Goal: Information Seeking & Learning: Learn about a topic

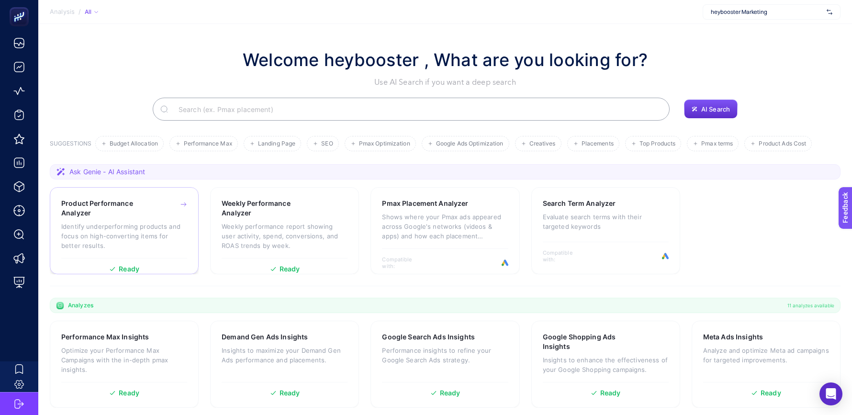
click at [93, 213] on h3 "Product Performance Analyzer" at bounding box center [109, 208] width 96 height 19
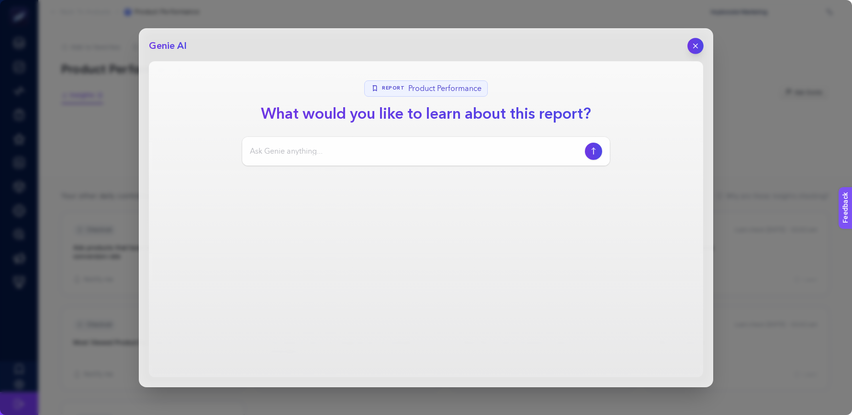
click at [696, 46] on icon "button" at bounding box center [696, 46] width 8 height 8
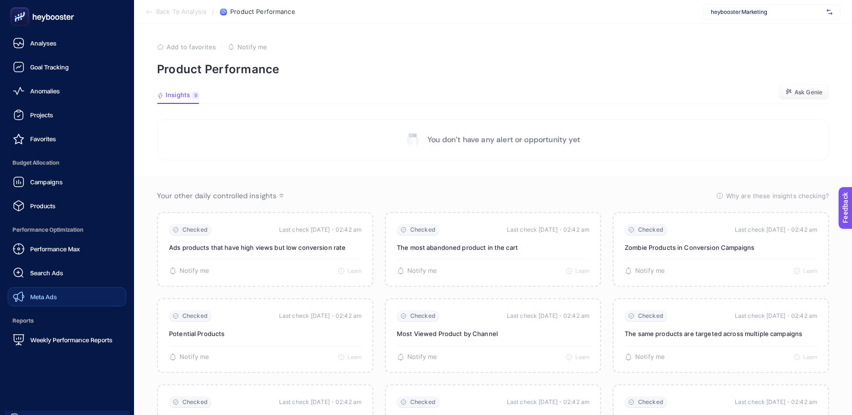
click at [43, 298] on span "Meta Ads" at bounding box center [43, 297] width 27 height 8
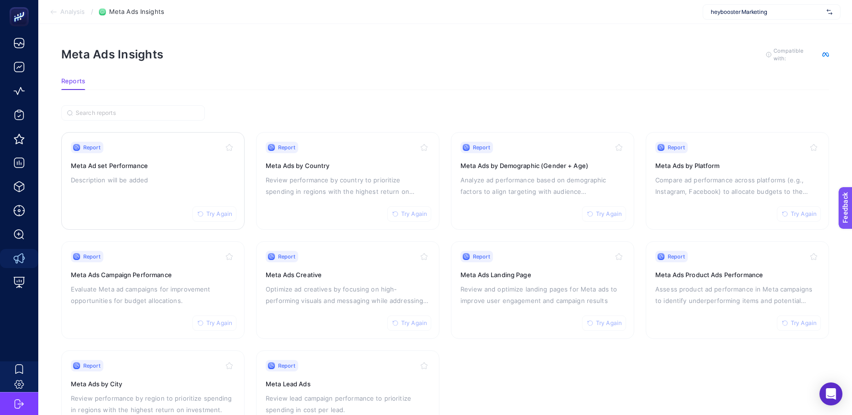
click at [172, 180] on p "Description will be added" at bounding box center [153, 179] width 164 height 11
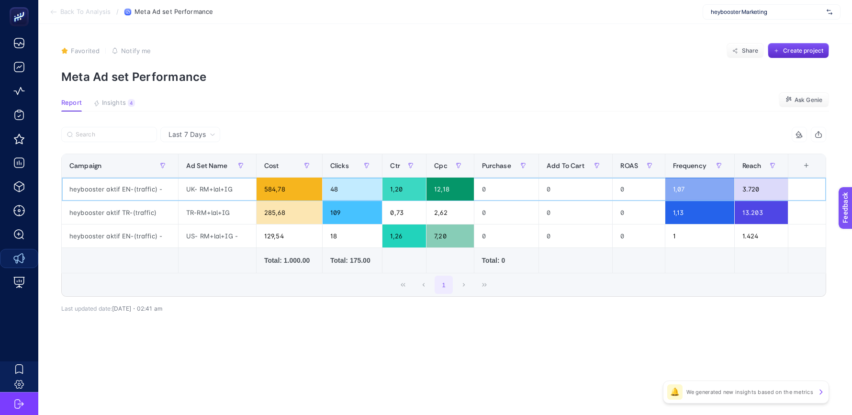
click at [128, 192] on div "heybooster aktif EN-(traffic) -" at bounding box center [120, 189] width 116 height 23
click at [125, 209] on div "heybooster aktif TR-(traffic)" at bounding box center [120, 212] width 116 height 23
click at [145, 234] on div "heybooster aktif EN-(traffic) -" at bounding box center [120, 236] width 116 height 23
click at [131, 99] on div "4" at bounding box center [131, 103] width 7 height 8
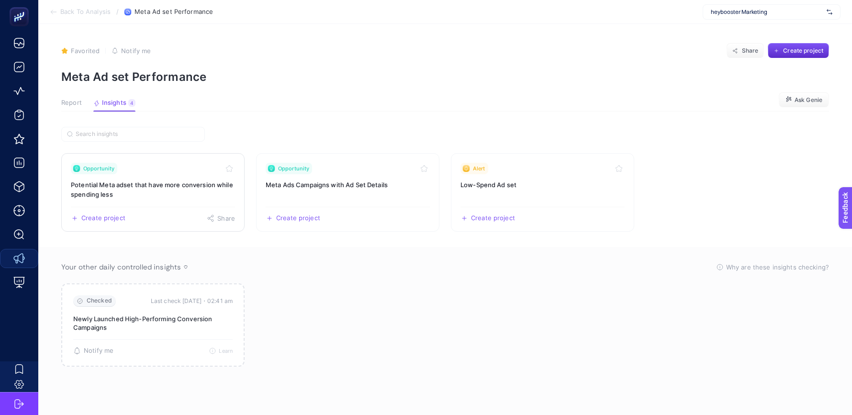
click at [170, 188] on h3 "Potential Meta adset that have more conversion while spending less" at bounding box center [153, 189] width 164 height 19
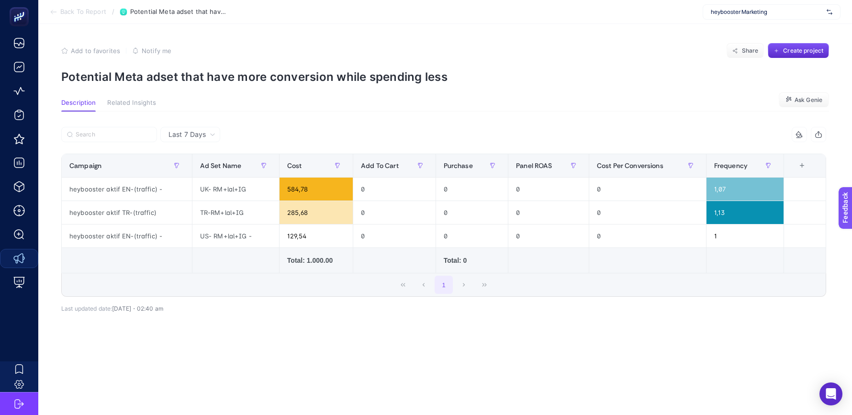
click at [403, 104] on section "Description Related Insights Ask Genie" at bounding box center [445, 105] width 768 height 12
click at [141, 107] on button "Related Insights" at bounding box center [131, 105] width 49 height 12
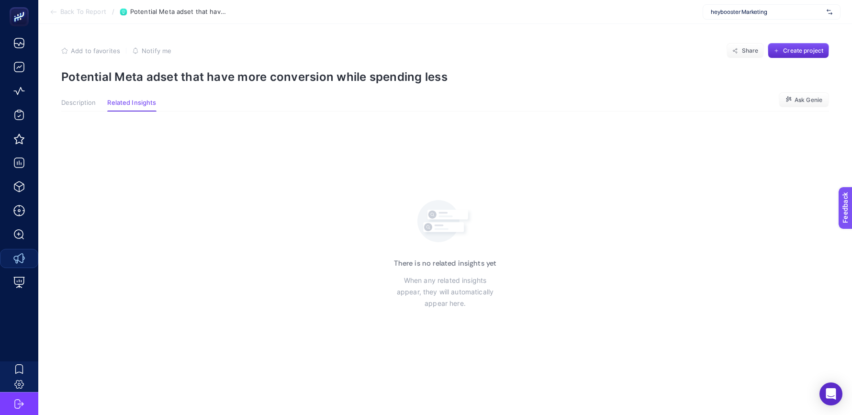
click at [83, 103] on span "Description" at bounding box center [78, 103] width 34 height 8
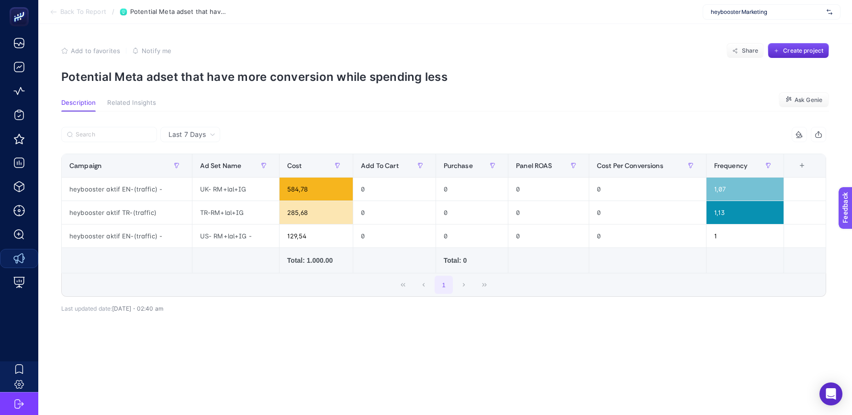
click at [88, 11] on span "Back To Report" at bounding box center [83, 12] width 46 height 8
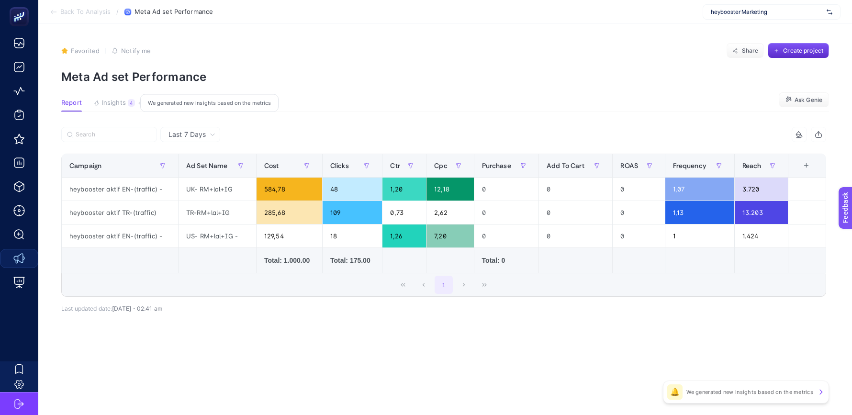
click at [124, 107] on button "Insights 4 We generated new insights based on the metrics" at bounding box center [114, 105] width 42 height 12
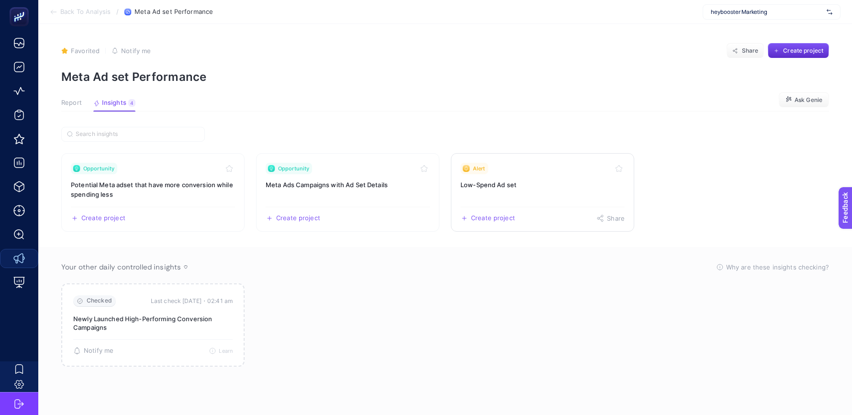
click at [530, 181] on h3 "Low-Spend Ad set" at bounding box center [543, 185] width 164 height 10
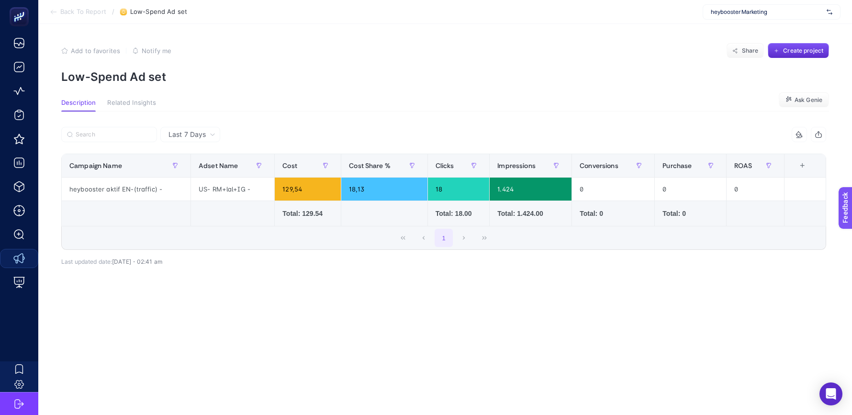
click at [381, 91] on article "Add to favorites false Notify me Share Create project Low-Spend Ad set Descript…" at bounding box center [445, 219] width 814 height 391
